Goal: Transaction & Acquisition: Obtain resource

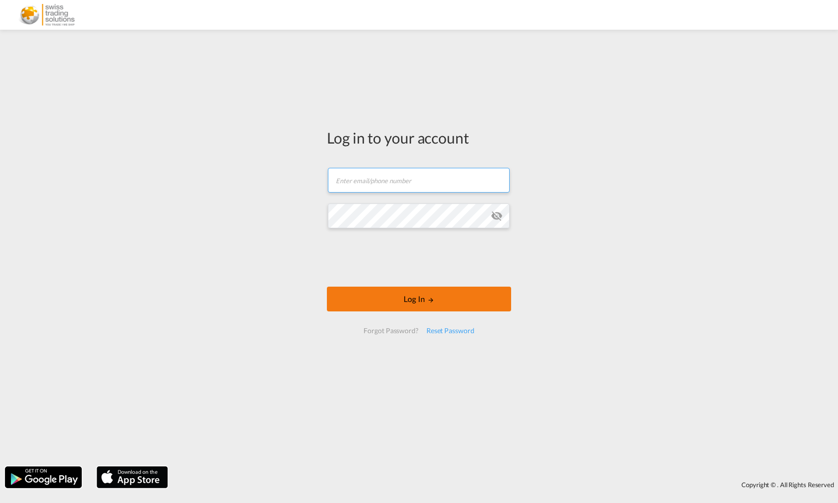
type input "[EMAIL_ADDRESS][DOMAIN_NAME]"
click at [423, 300] on button "Log In" at bounding box center [419, 299] width 184 height 25
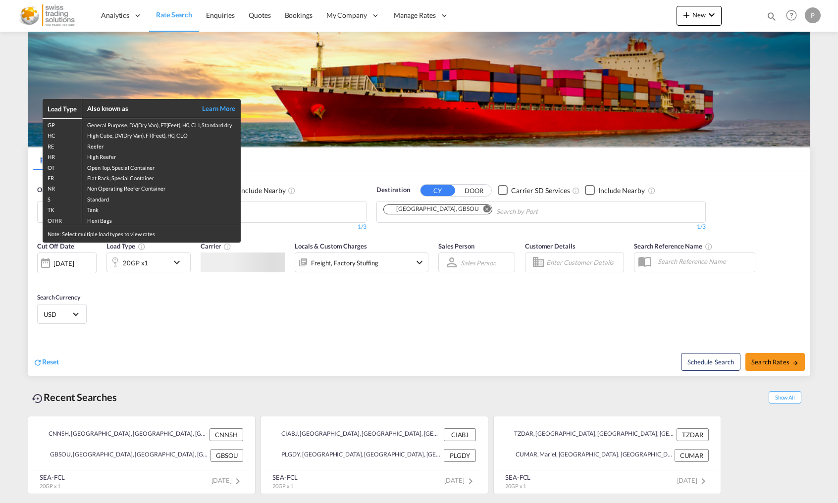
click at [136, 216] on td "Flexi Bags" at bounding box center [161, 220] width 159 height 11
click at [315, 202] on div "Load Type Also known as Learn More GP General Purpose, DV(Dry Van), FT(Feet), H…" at bounding box center [419, 251] width 838 height 503
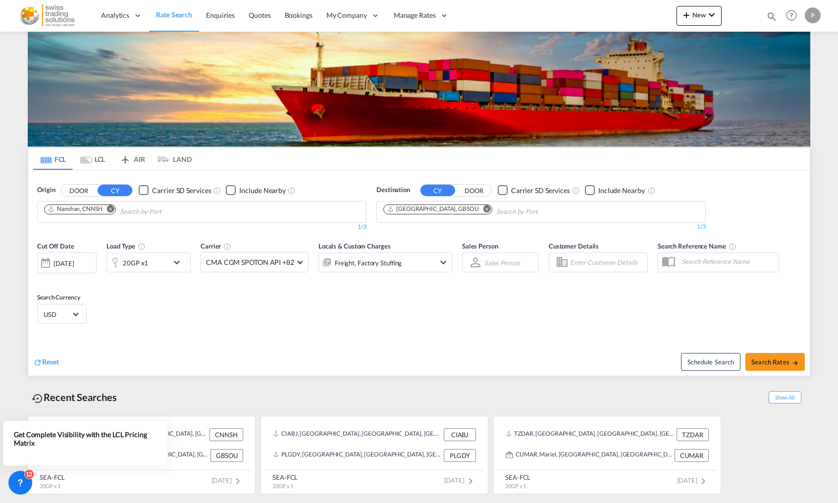
click at [112, 208] on md-icon "Remove" at bounding box center [110, 208] width 7 height 7
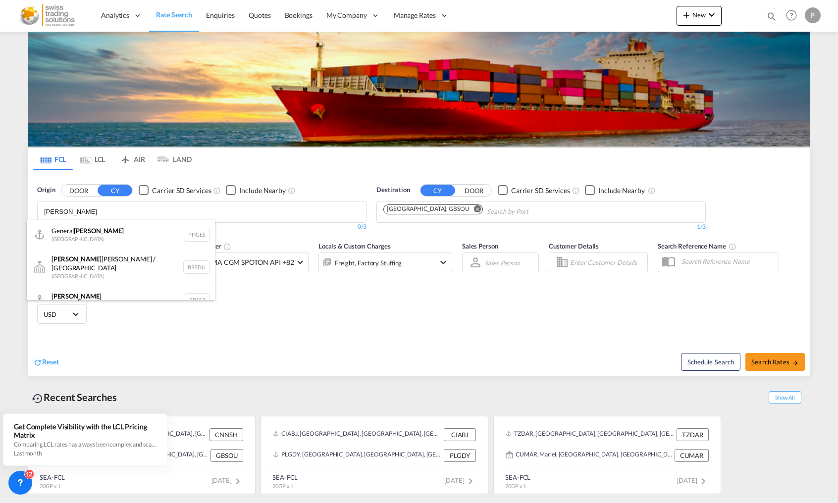
type input "[PERSON_NAME]"
click at [83, 288] on div "[PERSON_NAME] [GEOGRAPHIC_DATA] BRSSZ" at bounding box center [121, 300] width 188 height 30
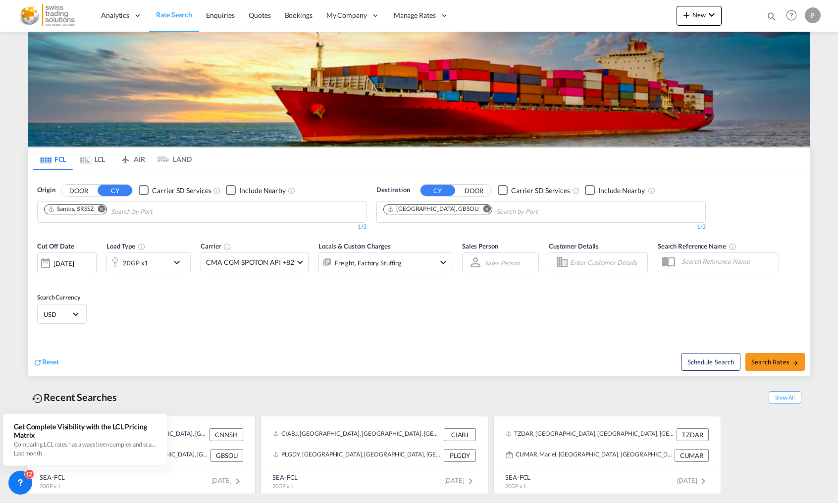
click at [484, 209] on md-icon "Remove" at bounding box center [487, 208] width 7 height 7
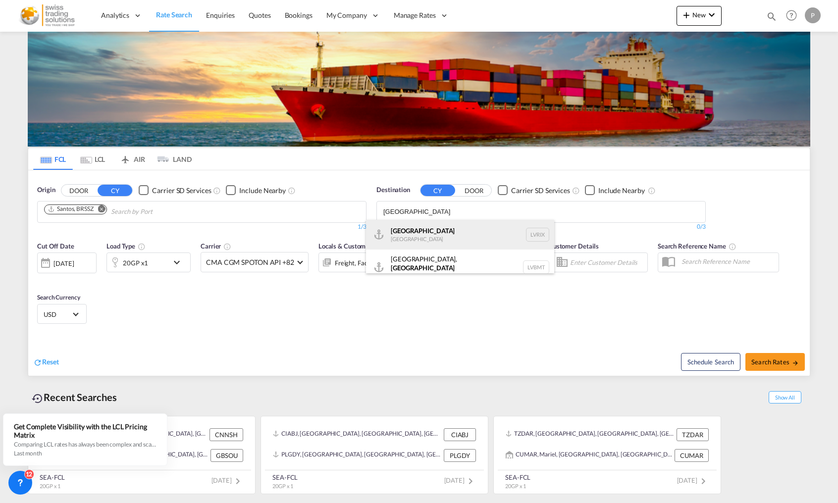
type input "[GEOGRAPHIC_DATA]"
click at [449, 237] on div "[GEOGRAPHIC_DATA] [GEOGRAPHIC_DATA] LVRIX" at bounding box center [460, 235] width 188 height 30
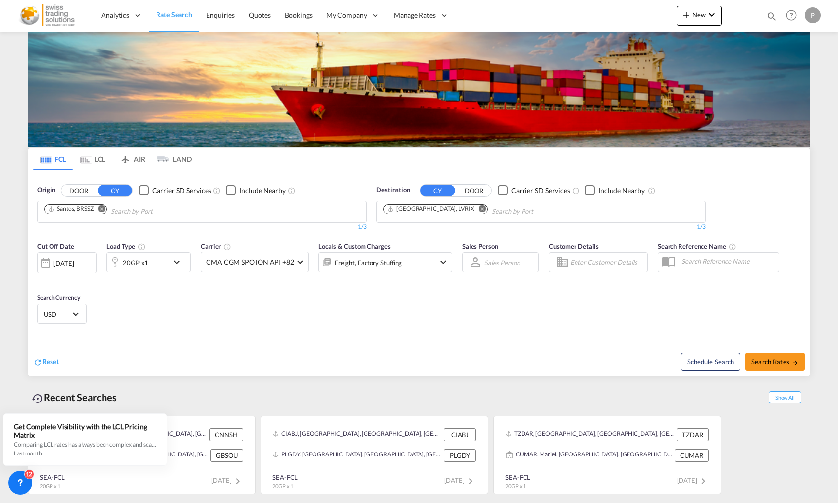
drag, startPoint x: 223, startPoint y: 292, endPoint x: 237, endPoint y: 288, distance: 14.3
click at [791, 360] on span "Search Rates" at bounding box center [776, 362] width 48 height 8
type input "BRSSZ to LVRIX / [DATE]"
